Goal: Use online tool/utility: Use online tool/utility

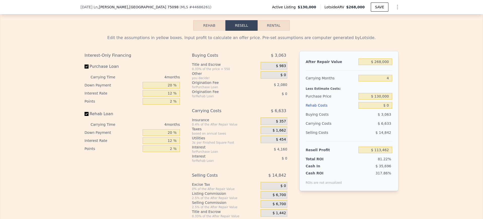
scroll to position [694, 0]
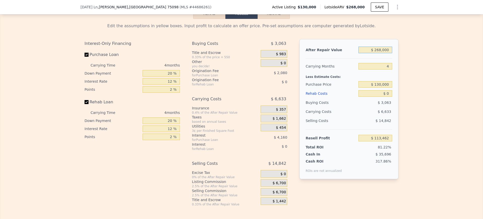
drag, startPoint x: 369, startPoint y: 56, endPoint x: 419, endPoint y: 53, distance: 50.4
click at [419, 53] on div "Edit the assumptions in yellow boxes. Input profit to calculate an offer price.…" at bounding box center [241, 112] width 482 height 187
type input "$ 2"
type input "-$ 139,887"
type input "$ 25"
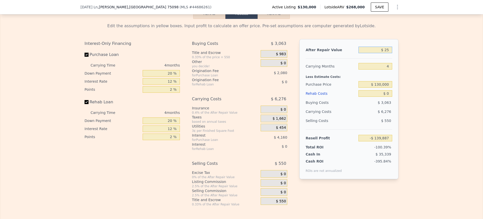
type input "-$ 139,866"
type input "$ 250"
type input "-$ 139,652"
type input "$ 2,500"
type input "-$ 137,526"
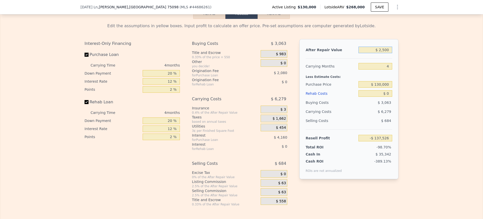
type input "$ 25,000"
type input "-$ 116,255"
type input "$ 250,000"
type input "$ 96,445"
type input "$ 250,000"
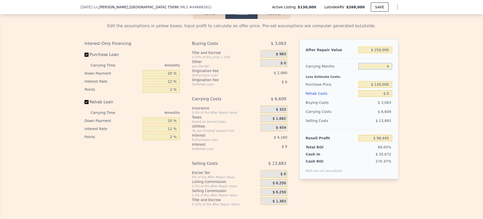
drag, startPoint x: 383, startPoint y: 70, endPoint x: 420, endPoint y: 68, distance: 36.6
click at [420, 68] on div "Edit the assumptions in yellow boxes. Input profit to calculate an offer price.…" at bounding box center [241, 112] width 482 height 187
type input "6"
type input "$ 93,138"
type input "6"
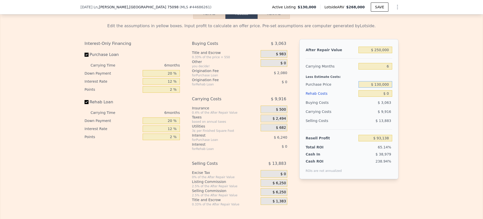
drag, startPoint x: 365, startPoint y: 90, endPoint x: 429, endPoint y: 90, distance: 64.1
click at [429, 90] on div "Edit the assumptions in yellow boxes. Input profit to calculate an offer price.…" at bounding box center [241, 112] width 482 height 187
type input "$ 115,000"
type input "$ 109,148"
drag, startPoint x: 373, startPoint y: 97, endPoint x: 483, endPoint y: 76, distance: 111.3
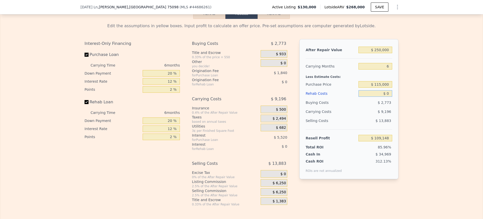
click at [483, 76] on div "Search an address or region Solutions Company Open main menu Log In Free Accoun…" at bounding box center [241, 109] width 483 height 219
drag, startPoint x: 378, startPoint y: 97, endPoint x: 394, endPoint y: 96, distance: 15.9
click at [394, 96] on div "After Repair Value $ 250,000 Carrying Months 6 Less Estimate Costs: Purchase Pr…" at bounding box center [348, 109] width 99 height 140
type input "$ 50"
type input "$ 109,097"
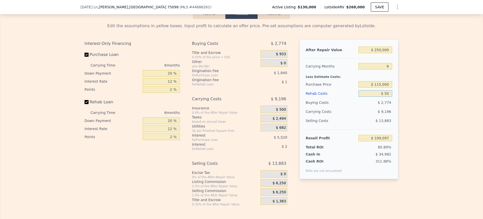
type input "$ 500"
type input "$ 108,616"
type input "$ 5,000"
type input "$ 103,828"
type input "$ 50,000"
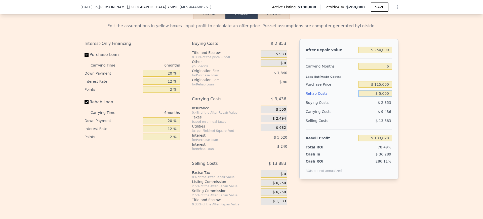
type input "$ 55,948"
type input "$ 50,000"
click at [422, 88] on div "Edit the assumptions in yellow boxes. Input profit to calculate an offer price.…" at bounding box center [241, 112] width 482 height 187
click at [371, 140] on input "$ 55,948" at bounding box center [375, 138] width 34 height 7
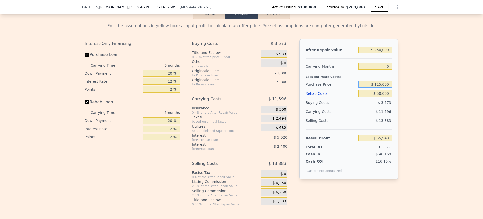
drag, startPoint x: 371, startPoint y: 87, endPoint x: 414, endPoint y: 90, distance: 42.8
click at [414, 90] on div "Edit the assumptions in yellow boxes. Input profit to calculate an offer price.…" at bounding box center [241, 112] width 482 height 187
drag, startPoint x: 388, startPoint y: 87, endPoint x: 344, endPoint y: 89, distance: 43.6
click at [344, 89] on div "Purchase Price $ 115,000" at bounding box center [349, 84] width 87 height 9
type input "$ 130,000"
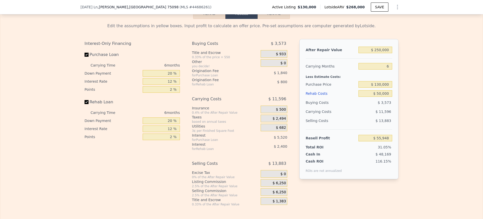
type input "$ 39,938"
click at [452, 94] on div "Edit the assumptions in yellow boxes. Input profit to calculate an offer price.…" at bounding box center [241, 112] width 482 height 187
drag, startPoint x: 368, startPoint y: 52, endPoint x: 445, endPoint y: 70, distance: 78.5
click at [445, 70] on div "Edit the assumptions in yellow boxes. Input profit to calculate an offer price.…" at bounding box center [241, 112] width 482 height 187
type input "$ 26"
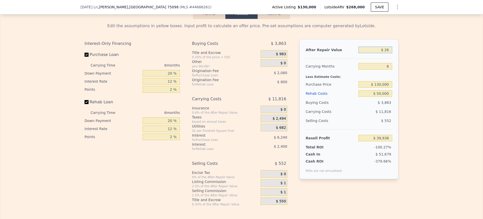
type input "-$ 196,205"
type input "$ 268"
type input "-$ 195,977"
type input "$ 2,680"
type input "-$ 193,697"
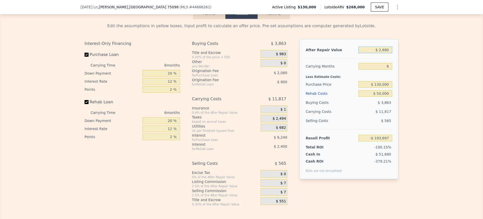
type input "$ 26,800"
type input "-$ 170,912"
type input "$ 268,000"
type input "$ 56,943"
type input "$ 268,000"
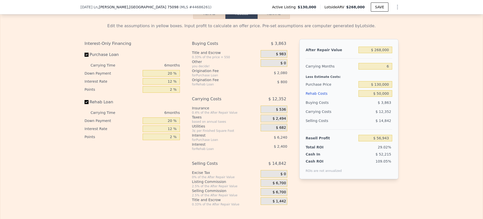
click at [445, 70] on div "Edit the assumptions in yellow boxes. Input profit to calculate an offer price.…" at bounding box center [241, 112] width 482 height 187
drag, startPoint x: 366, startPoint y: 53, endPoint x: 412, endPoint y: 52, distance: 45.5
click at [412, 52] on div "Edit the assumptions in yellow boxes. Input profit to calculate an offer price.…" at bounding box center [241, 112] width 482 height 187
drag, startPoint x: 371, startPoint y: 99, endPoint x: 404, endPoint y: 107, distance: 34.7
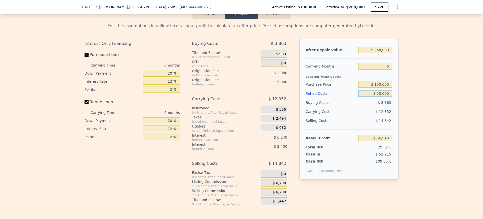
click at [404, 107] on div "Edit the assumptions in yellow boxes. Input profit to calculate an offer price.…" at bounding box center [241, 112] width 482 height 187
type input "$ 6"
type input "$ 110,137"
type input "$ 60"
type input "$ 110,082"
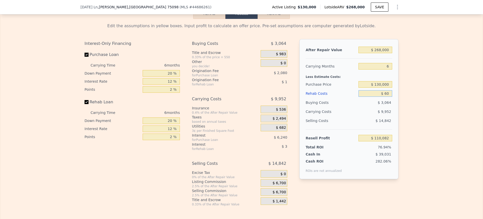
type input "$ 600"
type input "$ 109,503"
type input "$ 6,000"
type input "$ 103,759"
type input "$ 60,000"
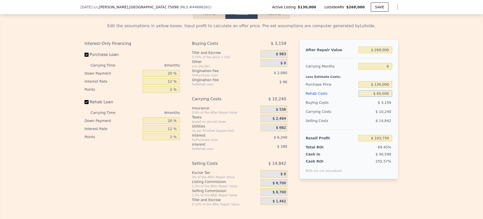
type input "$ 46,303"
type input "$ 60,000"
click at [460, 81] on div "Edit the assumptions in yellow boxes. Input profit to calculate an offer price.…" at bounding box center [241, 112] width 482 height 187
click at [269, 186] on div "$ 6,700" at bounding box center [274, 183] width 27 height 8
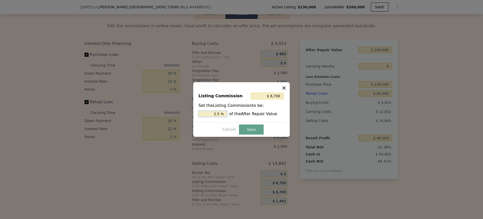
drag, startPoint x: 214, startPoint y: 113, endPoint x: 257, endPoint y: 112, distance: 42.5
click at [257, 112] on div "2.5 % of the After Repair Value" at bounding box center [241, 113] width 86 height 7
type input "$ 8,040"
type input "3 %"
click at [252, 129] on button "Save" at bounding box center [251, 129] width 25 height 10
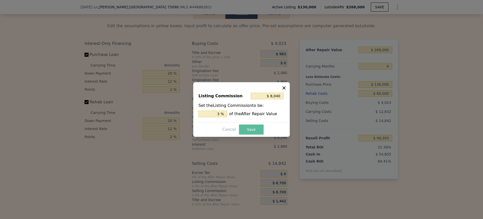
type input "$ 44,963"
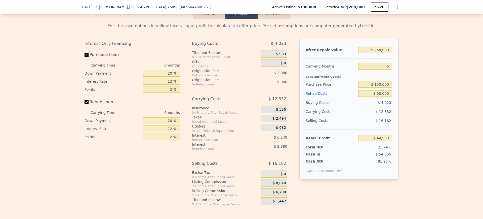
click at [266, 195] on div "$ 6,700" at bounding box center [274, 192] width 27 height 8
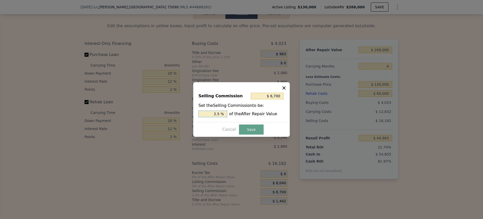
drag, startPoint x: 213, startPoint y: 113, endPoint x: 264, endPoint y: 109, distance: 51.0
click at [264, 109] on div "Set the Selling Commission to be: 2.5 % of the After Repair Value" at bounding box center [241, 109] width 86 height 15
type input "$ 8,040"
type input "3 %"
click at [253, 128] on button "Save" at bounding box center [251, 129] width 25 height 10
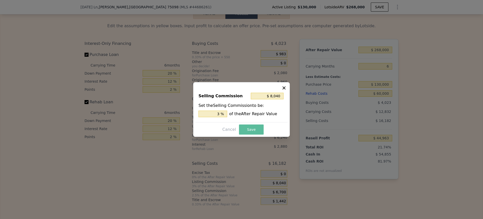
type input "$ 43,623"
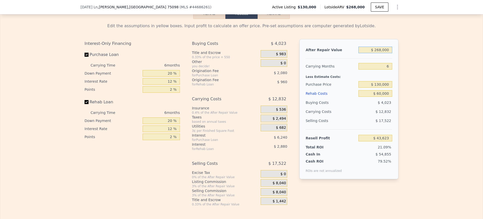
drag, startPoint x: 369, startPoint y: 53, endPoint x: 419, endPoint y: 36, distance: 52.8
click at [419, 36] on div "Edit the assumptions in yellow boxes. Input profit to calculate an offer price.…" at bounding box center [241, 112] width 482 height 187
drag, startPoint x: 370, startPoint y: 52, endPoint x: 423, endPoint y: 50, distance: 52.9
click at [423, 50] on div "Edit the assumptions in yellow boxes. Input profit to calculate an offer price.…" at bounding box center [241, 112] width 482 height 187
type input "$ 2"
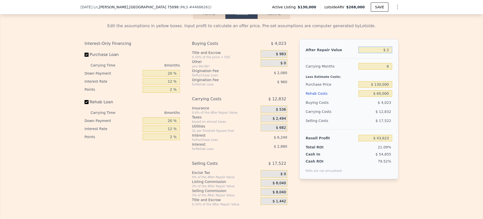
type input "-$ 206,867"
type input "$ 25"
type input "-$ 206,846"
type input "$ 250"
type input "-$ 206,637"
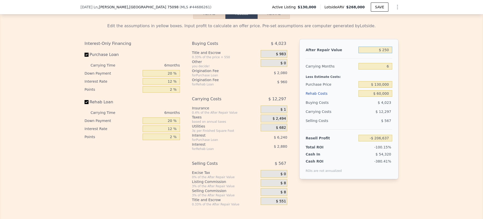
type input "$ 2,500"
type input "-$ 204,532"
type input "$ 25,000"
type input "-$ 183,502"
type input "$ 250,000"
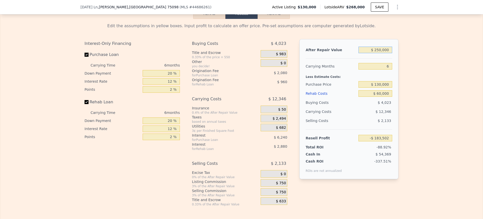
type input "$ 26,798"
type input "$ 250,000"
click at [423, 50] on div "Edit the assumptions in yellow boxes. Input profit to calculate an offer price.…" at bounding box center [241, 112] width 482 height 187
click at [434, 115] on div "Edit the assumptions in yellow boxes. Input profit to calculate an offer price.…" at bounding box center [241, 112] width 482 height 187
drag, startPoint x: 368, startPoint y: 90, endPoint x: 403, endPoint y: 95, distance: 35.5
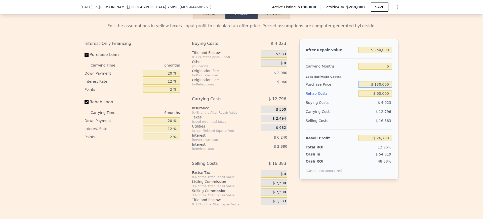
click at [403, 95] on div "Edit the assumptions in yellow boxes. Input profit to calculate an offer price.…" at bounding box center [241, 112] width 482 height 187
type input "$ 115,000"
type input "$ 42,808"
click at [437, 96] on div "Edit the assumptions in yellow boxes. Input profit to calculate an offer price.…" at bounding box center [241, 112] width 482 height 187
click at [268, 113] on div "$ 500" at bounding box center [274, 109] width 27 height 8
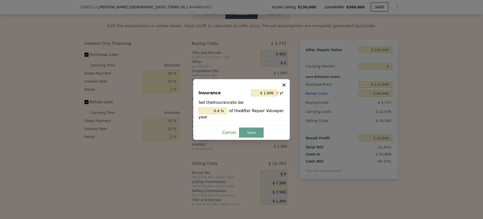
click at [225, 133] on button "Cancel" at bounding box center [229, 132] width 18 height 8
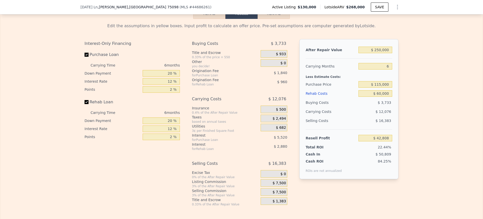
click at [263, 122] on div "$ 2,494" at bounding box center [274, 118] width 27 height 8
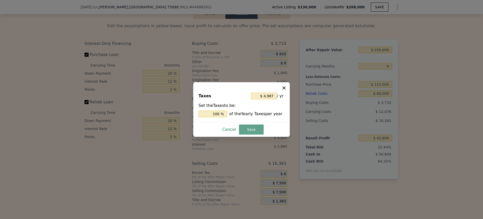
click at [226, 131] on button "Cancel" at bounding box center [229, 129] width 18 height 8
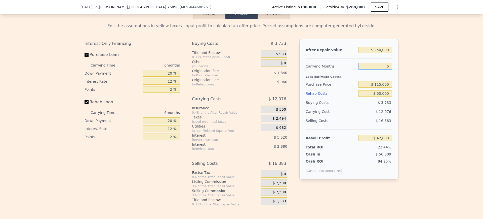
drag, startPoint x: 384, startPoint y: 70, endPoint x: 406, endPoint y: 71, distance: 21.4
click at [406, 71] on div "Edit the assumptions in yellow boxes. Input profit to calculate an offer price.…" at bounding box center [241, 112] width 482 height 187
type input "9"
type input "$ 36,772"
type input "9"
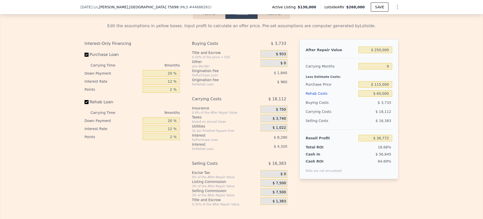
click at [417, 82] on div "Edit the assumptions in yellow boxes. Input profit to calculate an offer price.…" at bounding box center [241, 112] width 482 height 187
drag, startPoint x: 166, startPoint y: 125, endPoint x: 182, endPoint y: 124, distance: 16.4
click at [182, 124] on div "Interest-Only Financing Purchase Loan Carrying Time 9 months Down Payment 20 % …" at bounding box center [242, 122] width 314 height 167
type input "0 %"
type input "$ 35,452"
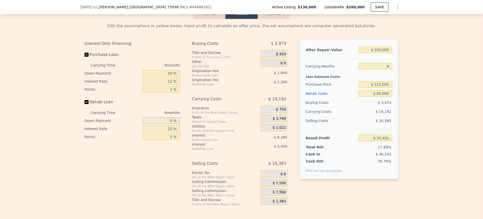
type input "0 %"
click at [163, 101] on div "Interest-Only Financing Purchase Loan Carrying Time 9 months Down Payment 20 % …" at bounding box center [132, 90] width 95 height 102
drag, startPoint x: 382, startPoint y: 69, endPoint x: 437, endPoint y: 60, distance: 56.0
click at [437, 60] on div "Edit the assumptions in yellow boxes. Input profit to calculate an offer price.…" at bounding box center [241, 112] width 482 height 187
type input "6"
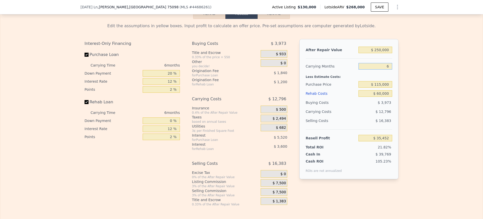
type input "$ 41,848"
type input "6"
click at [436, 63] on div "Edit the assumptions in yellow boxes. Input profit to calculate an offer price.…" at bounding box center [241, 112] width 482 height 187
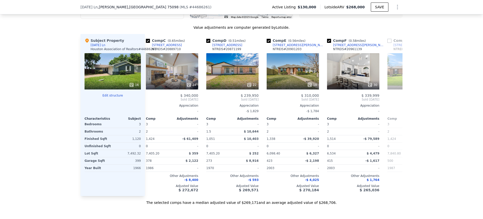
scroll to position [455, 0]
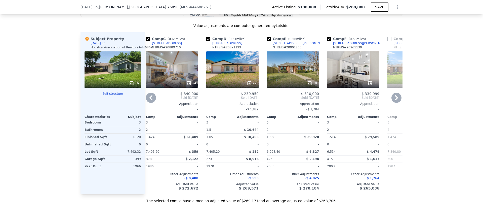
click at [146, 99] on icon at bounding box center [151, 98] width 10 height 10
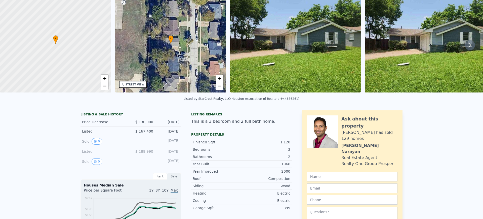
scroll to position [0, 0]
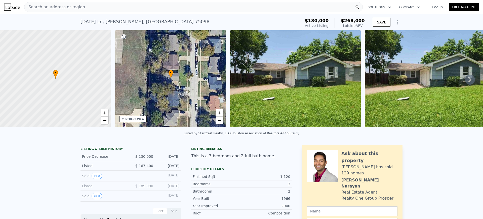
click at [107, 5] on div "Search an address or region" at bounding box center [193, 7] width 339 height 10
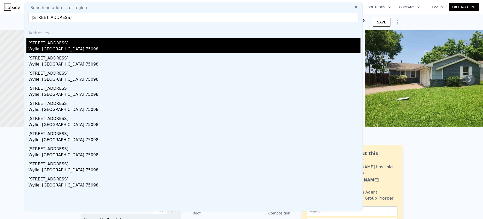
type input "[STREET_ADDRESS]"
click at [48, 48] on div "Wylie, [GEOGRAPHIC_DATA] 75098" at bounding box center [194, 49] width 332 height 7
